Goal: Check status: Check status

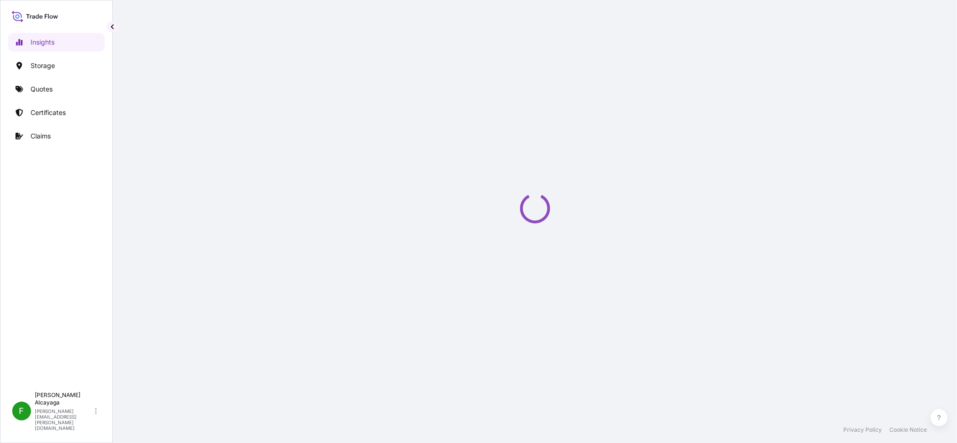
select select "2025"
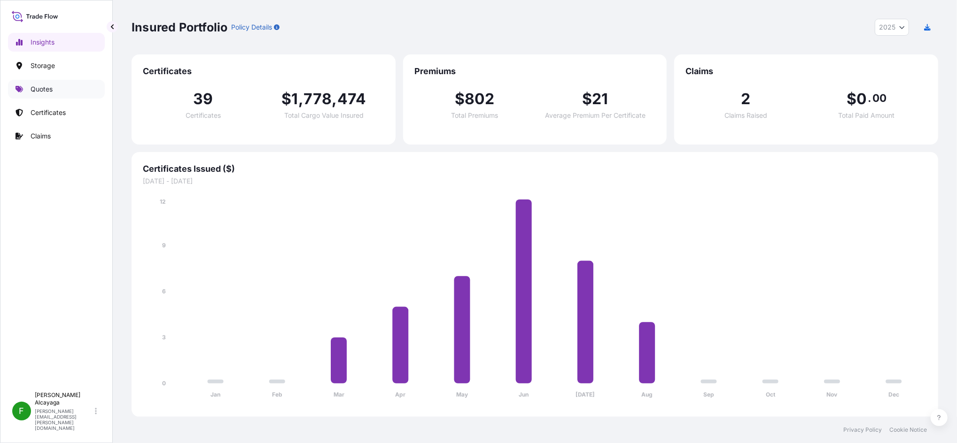
click at [50, 83] on link "Quotes" at bounding box center [56, 89] width 97 height 19
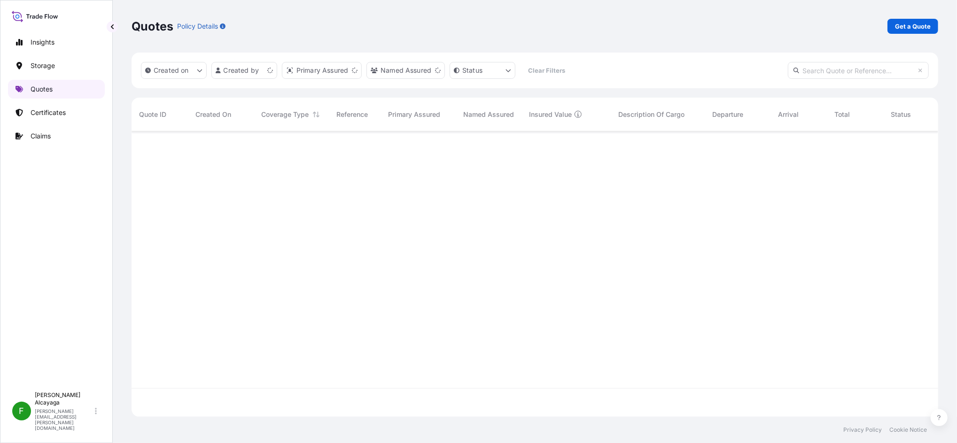
scroll to position [281, 797]
click at [57, 115] on p "Certificates" at bounding box center [48, 112] width 35 height 9
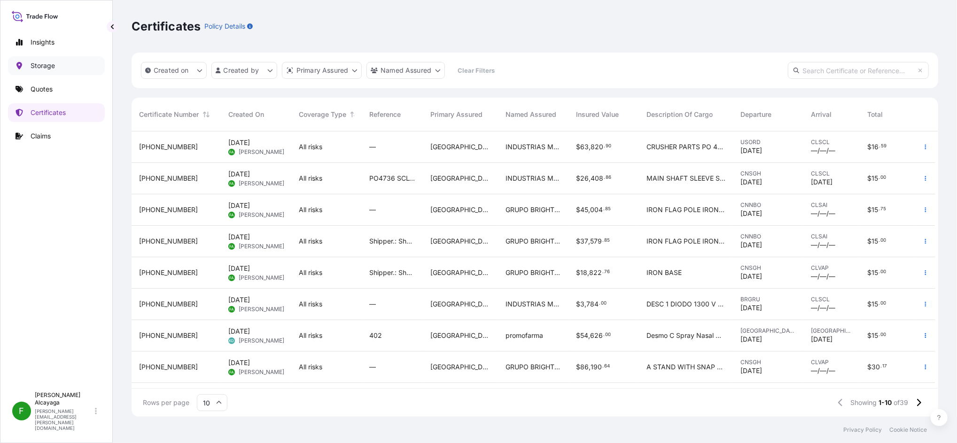
click at [66, 64] on link "Storage" at bounding box center [56, 65] width 97 height 19
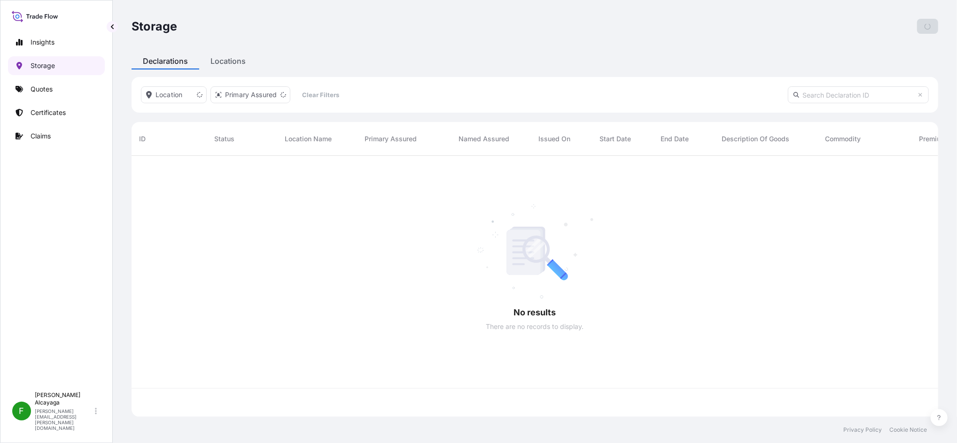
scroll to position [256, 797]
click at [61, 83] on link "Quotes" at bounding box center [56, 89] width 97 height 19
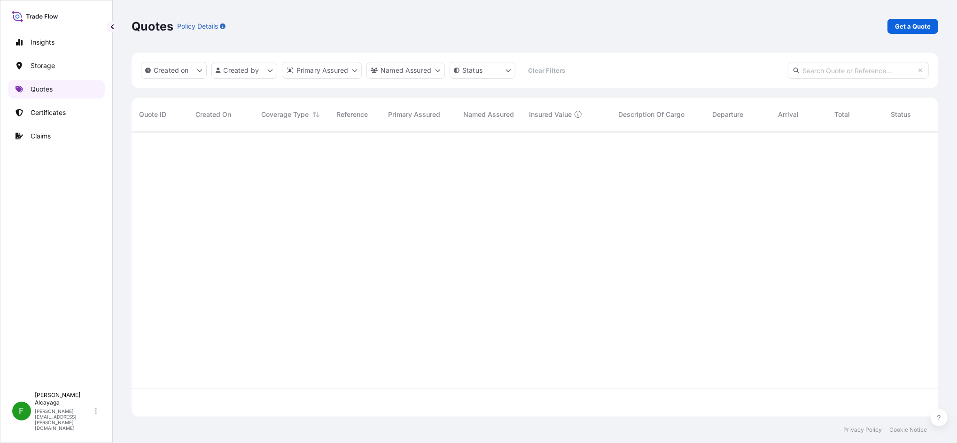
scroll to position [281, 797]
click at [61, 83] on link "Quotes" at bounding box center [56, 89] width 97 height 19
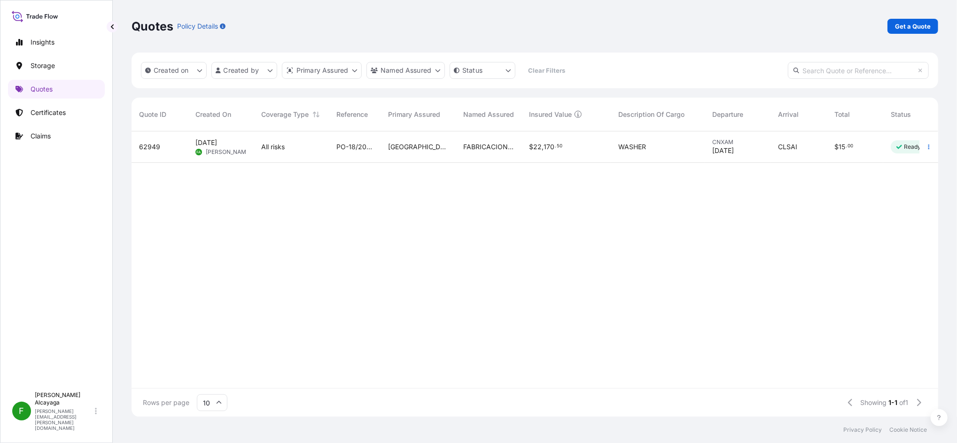
click at [342, 151] on span "PO-18/2025" at bounding box center [354, 146] width 37 height 9
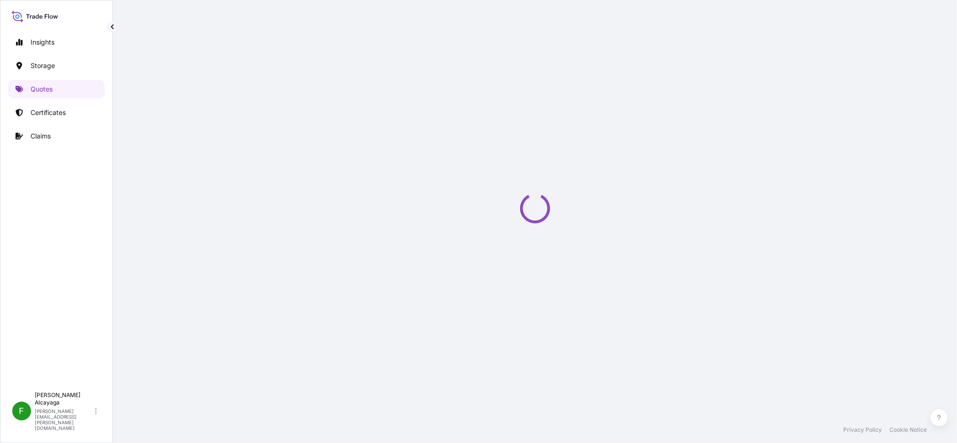
select select "Water"
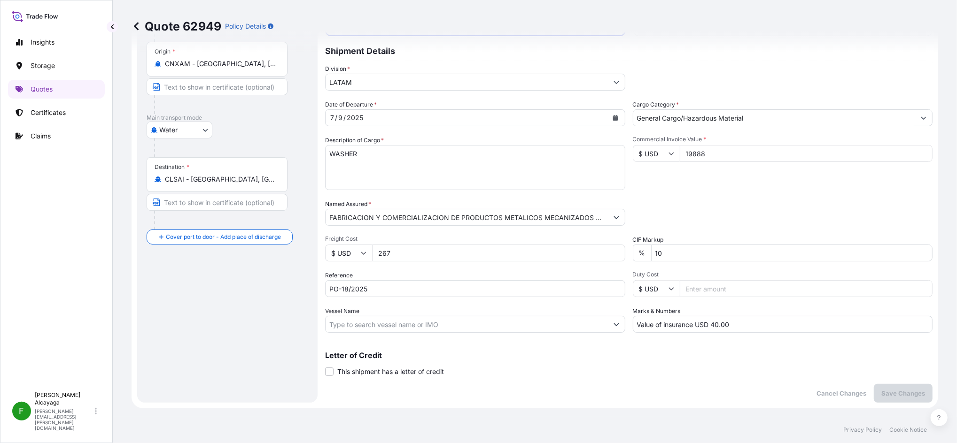
scroll to position [74, 0]
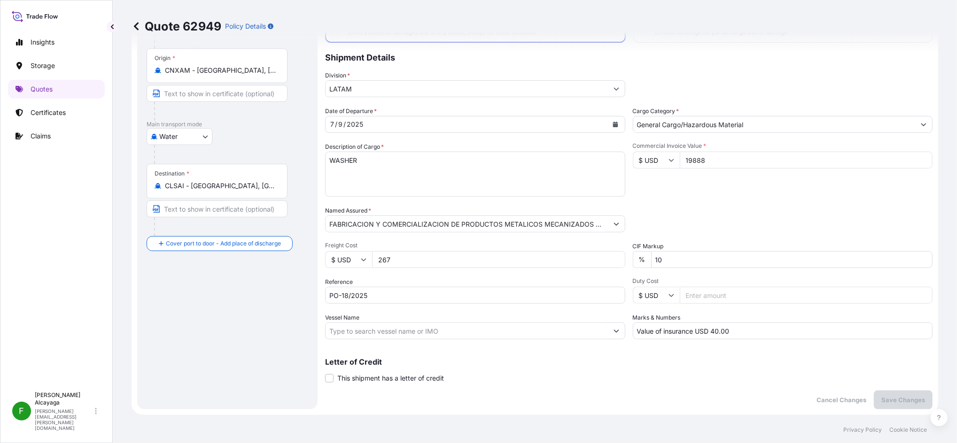
click at [729, 327] on input "Value of insurance USD 40.00" at bounding box center [783, 331] width 300 height 17
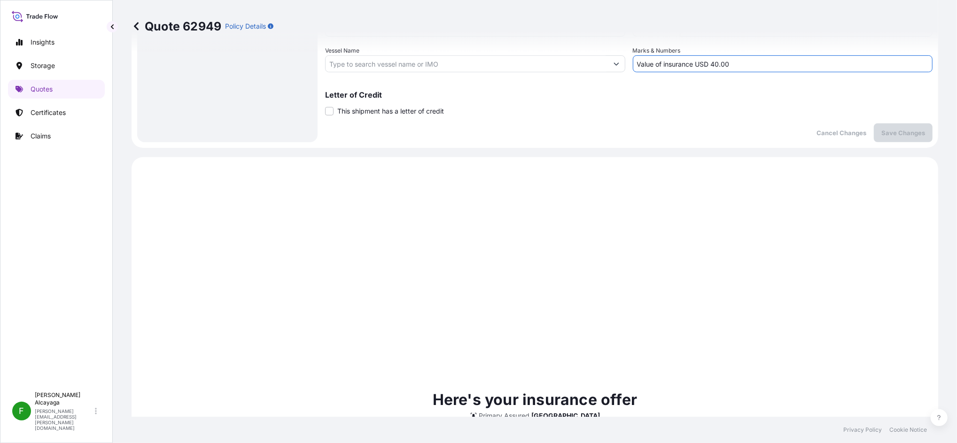
scroll to position [513, 0]
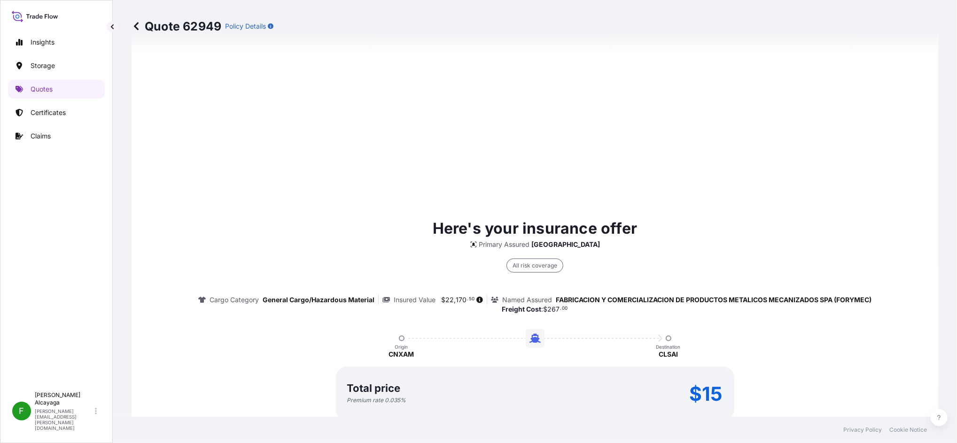
click at [456, 297] on span "170" at bounding box center [461, 300] width 11 height 7
drag, startPoint x: 453, startPoint y: 297, endPoint x: 435, endPoint y: 295, distance: 18.4
click at [441, 297] on span "$" at bounding box center [443, 300] width 4 height 7
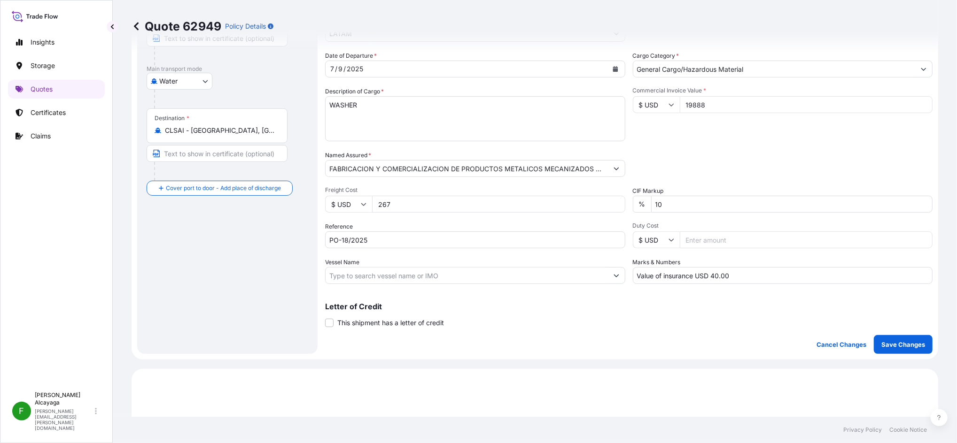
scroll to position [199, 0]
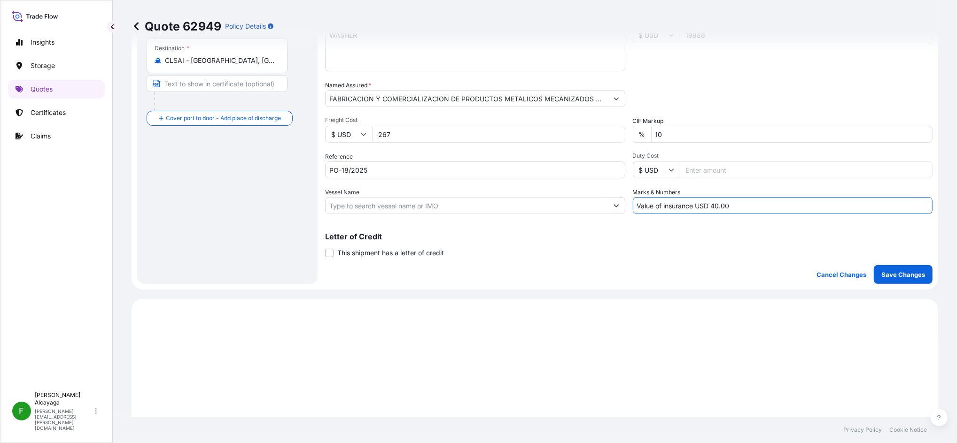
click at [708, 199] on input "Value of insurance USD 40.00" at bounding box center [783, 205] width 300 height 17
click at [711, 204] on input "Value of insurance USD 40.00" at bounding box center [783, 205] width 300 height 17
click at [815, 201] on input "Value of insurance USD 48.774" at bounding box center [783, 205] width 300 height 17
drag, startPoint x: 808, startPoint y: 201, endPoint x: 689, endPoint y: 203, distance: 119.8
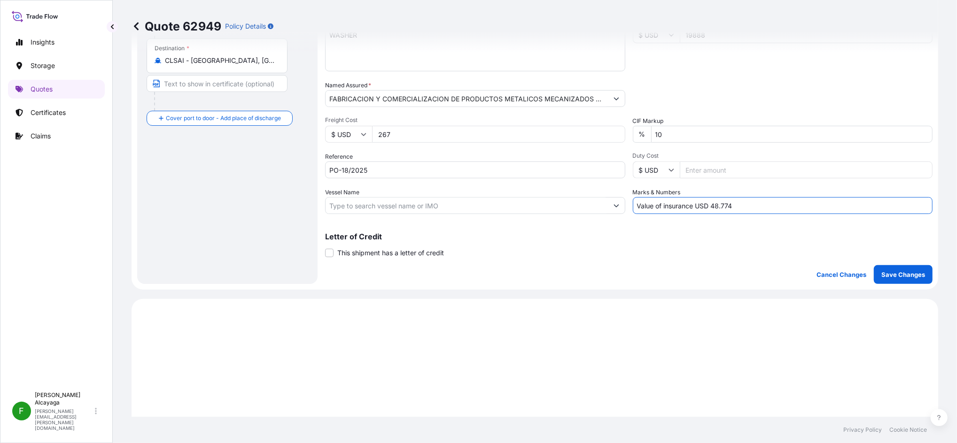
click at [689, 203] on input "Value of insurance USD 48.774" at bounding box center [783, 205] width 300 height 17
type input "Value of insurance USD 48.774"
click at [904, 278] on button "Save Changes" at bounding box center [903, 274] width 59 height 19
select select "Water"
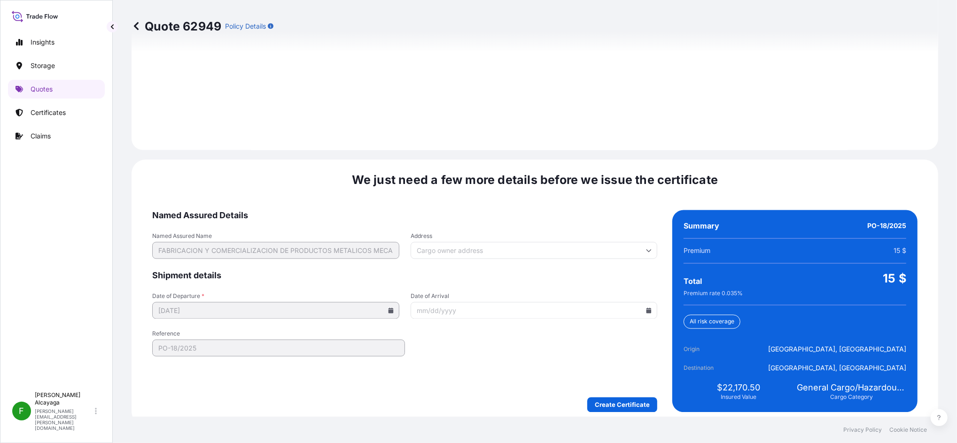
scroll to position [1334, 0]
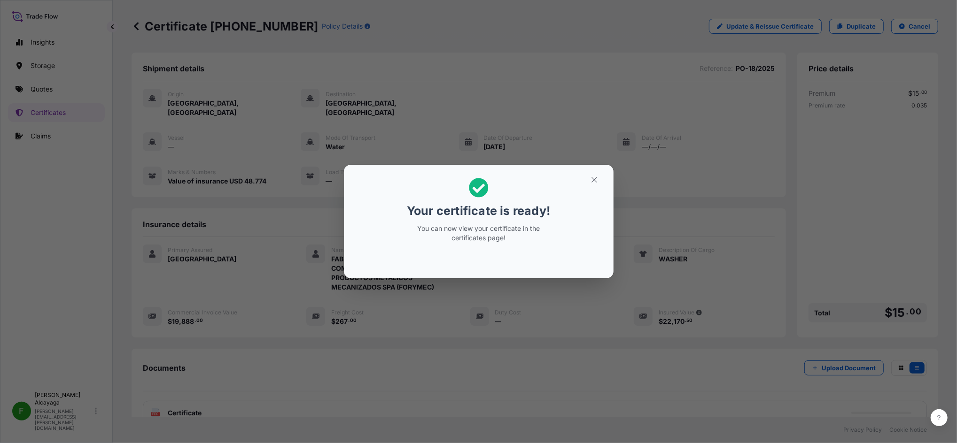
drag, startPoint x: 497, startPoint y: 213, endPoint x: 517, endPoint y: 260, distance: 51.1
click at [497, 213] on p "Your certificate is ready!" at bounding box center [478, 210] width 143 height 15
click at [560, 324] on div "Your certificate is ready! You can now view your certificate in the certificate…" at bounding box center [478, 221] width 957 height 443
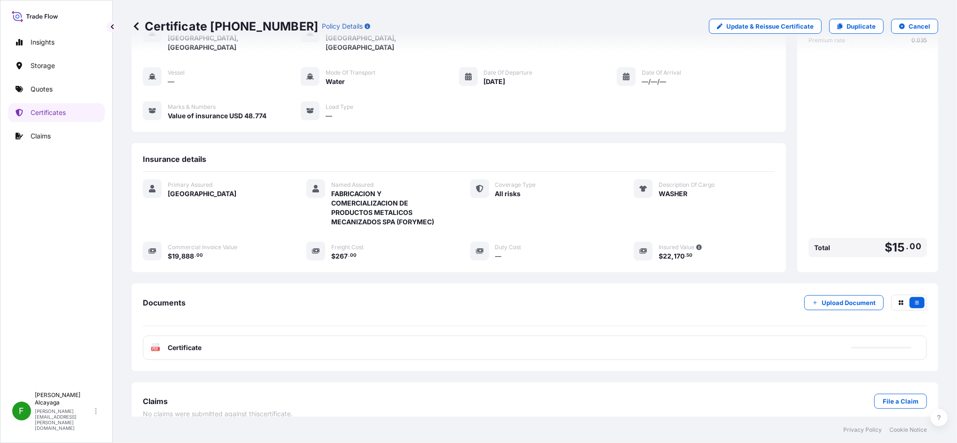
scroll to position [66, 0]
click at [799, 363] on div "Shipment details Reference : PO-18/2025 Origin [GEOGRAPHIC_DATA], [GEOGRAPHIC_D…" at bounding box center [535, 208] width 807 height 443
drag, startPoint x: 761, startPoint y: 334, endPoint x: 740, endPoint y: 334, distance: 20.7
click at [761, 335] on div "PDF Certificate" at bounding box center [535, 347] width 784 height 24
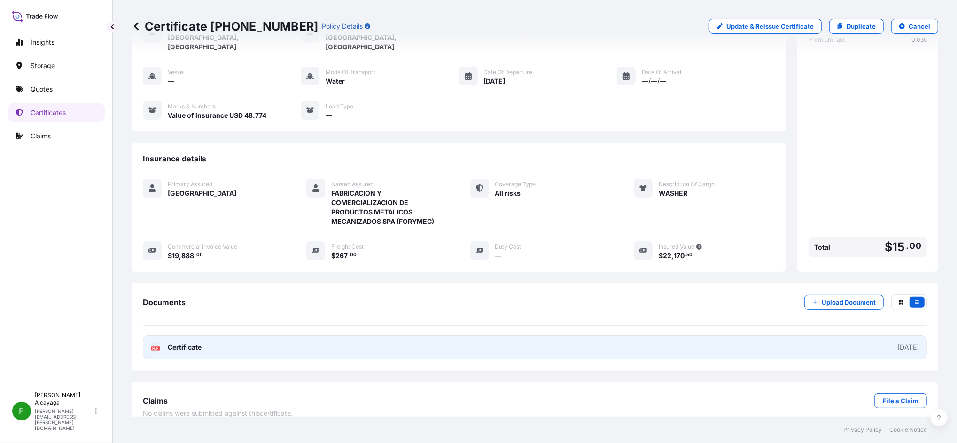
click at [897, 343] on div "[DATE]" at bounding box center [908, 347] width 22 height 9
